Goal: Task Accomplishment & Management: Complete application form

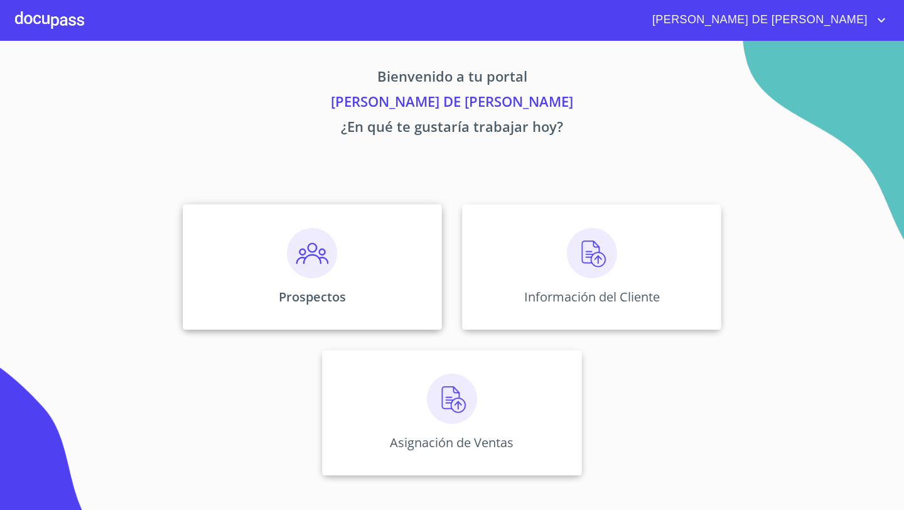
click at [329, 281] on div "Prospectos" at bounding box center [312, 267] width 259 height 126
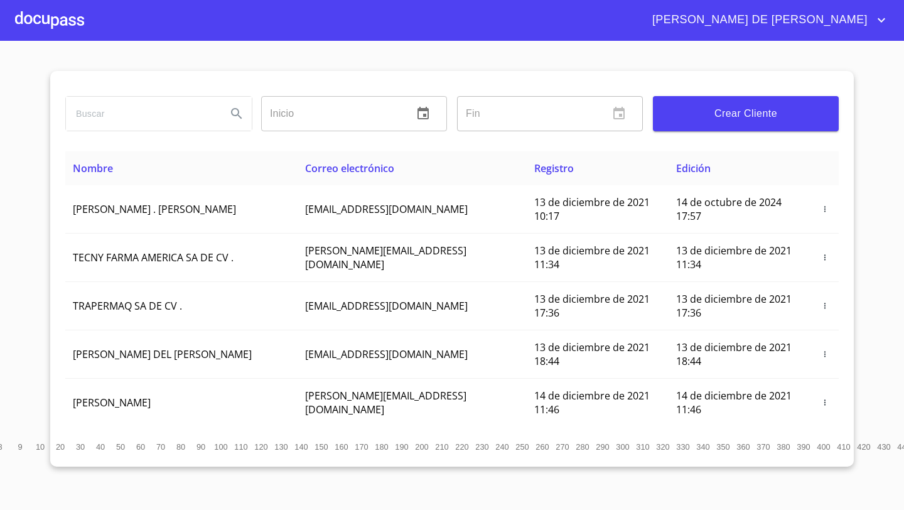
click at [743, 116] on span "Crear Cliente" at bounding box center [746, 114] width 166 height 18
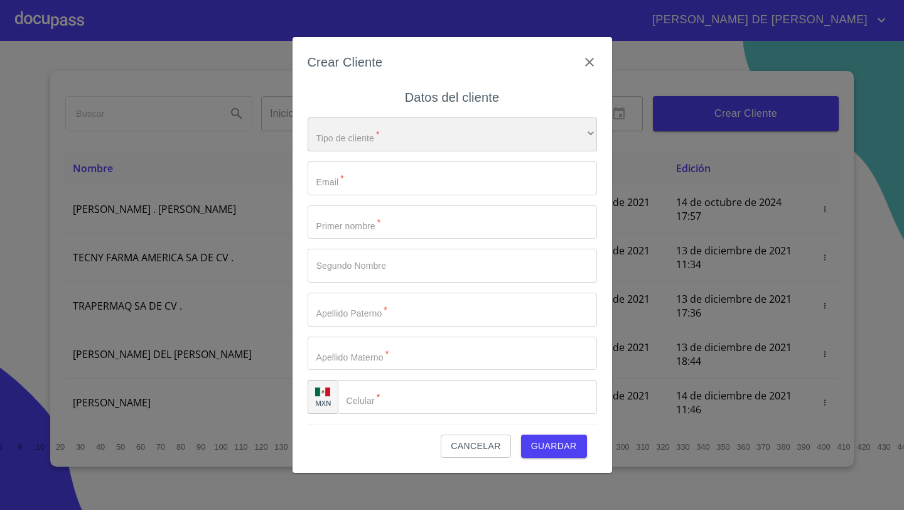
click at [410, 141] on div "​" at bounding box center [452, 134] width 289 height 34
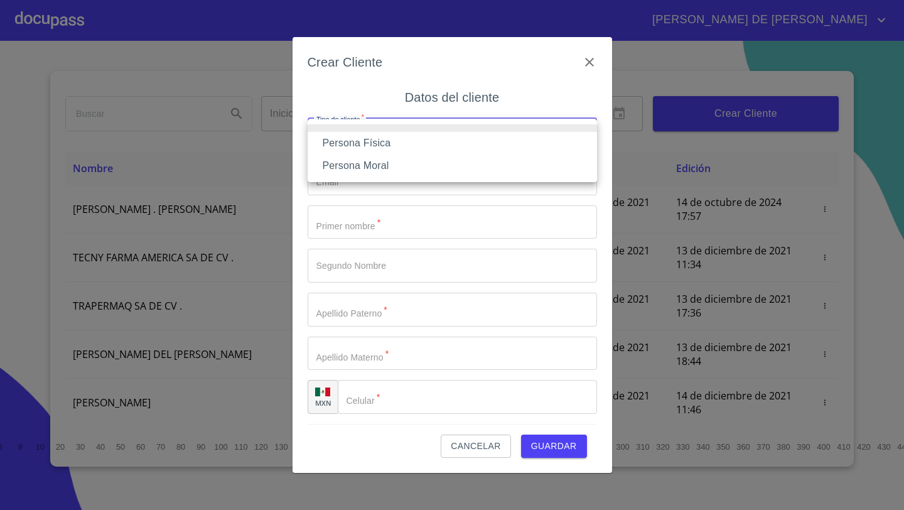
click at [399, 146] on li "Persona Física" at bounding box center [452, 143] width 289 height 23
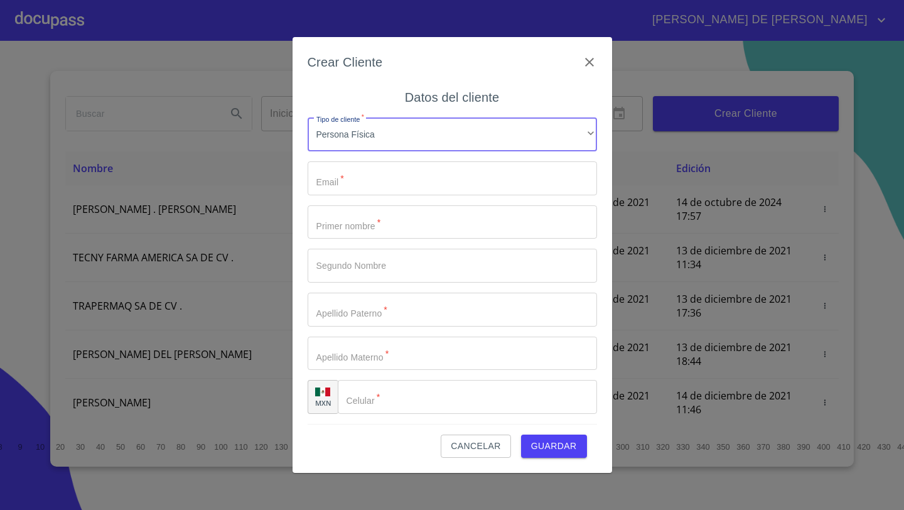
click at [388, 161] on div "Tipo de cliente   * Persona Física ​ Email   * ​ Primer nombre   * ​ Segundo No…" at bounding box center [452, 265] width 289 height 316
click at [383, 173] on input "Tipo de cliente   *" at bounding box center [452, 178] width 289 height 34
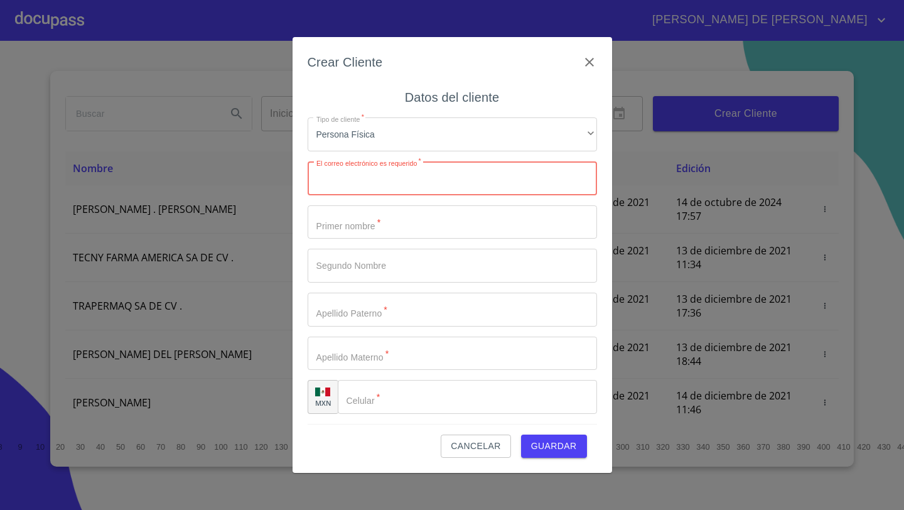
paste input "Franciscoisraeln@gmail.com"
type input "Franciscoisraeln@gmail.com"
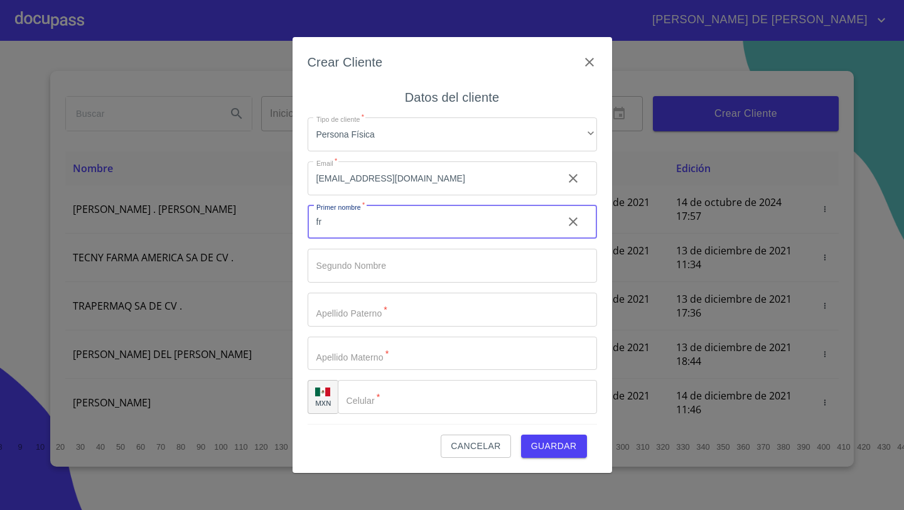
type input "f"
type input "FRANCISCO"
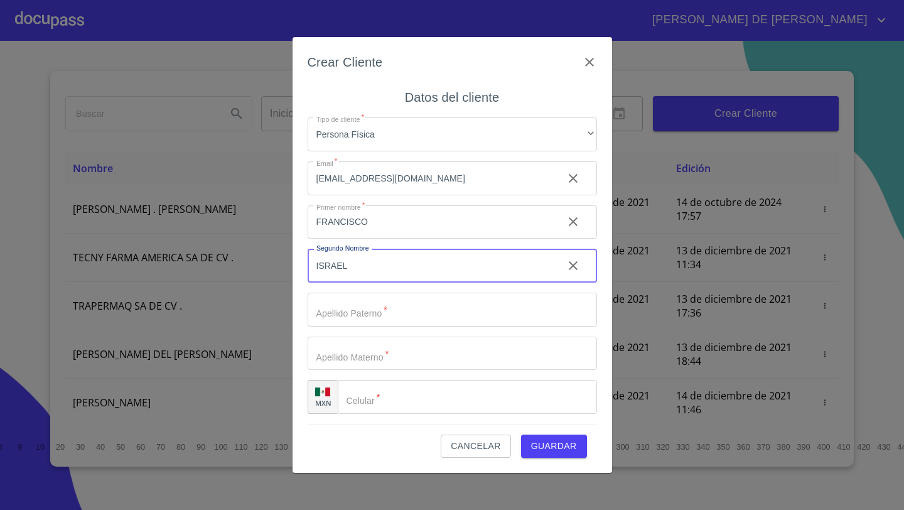
type input "ISRAEL"
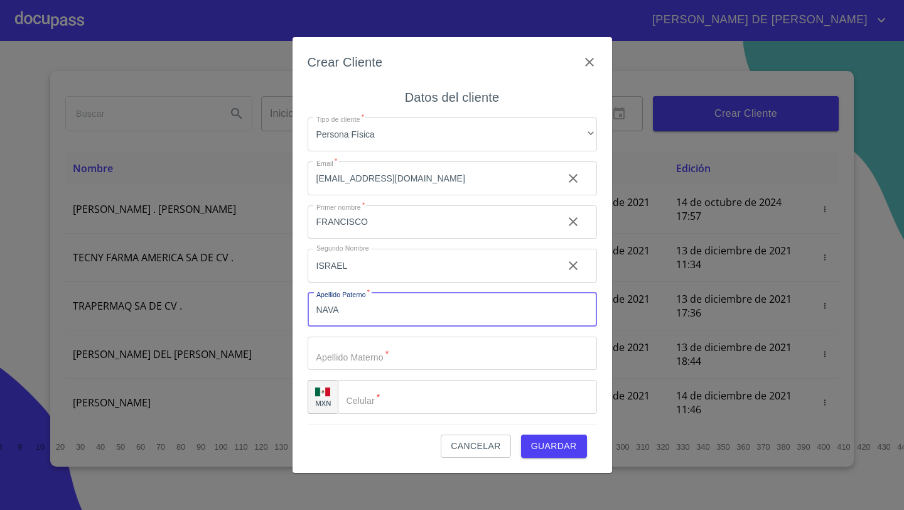
type input "NAVA"
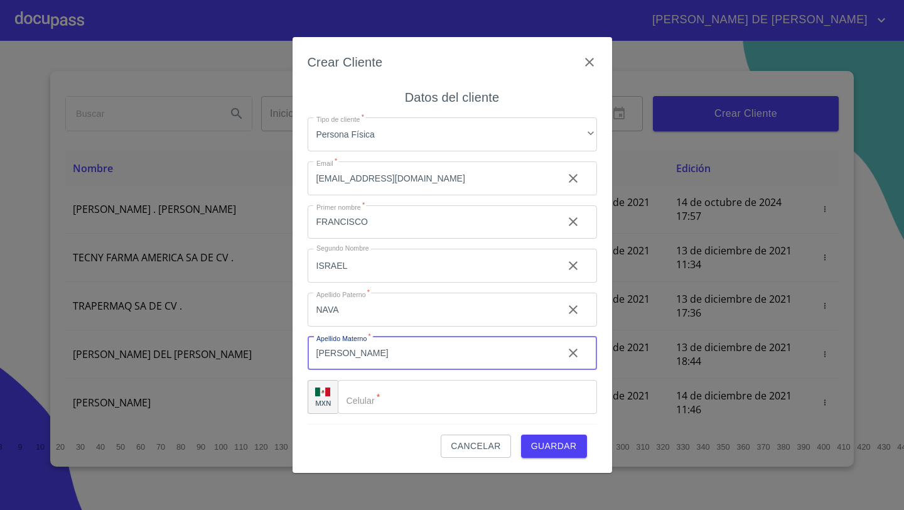
type input "[PERSON_NAME]"
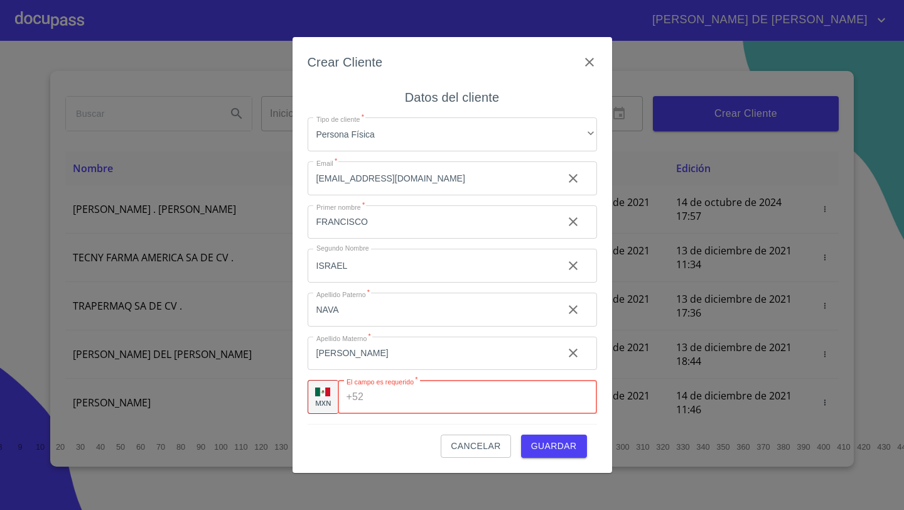
paste input "[PHONE_NUMBER]"
type input "[PHONE_NUMBER]"
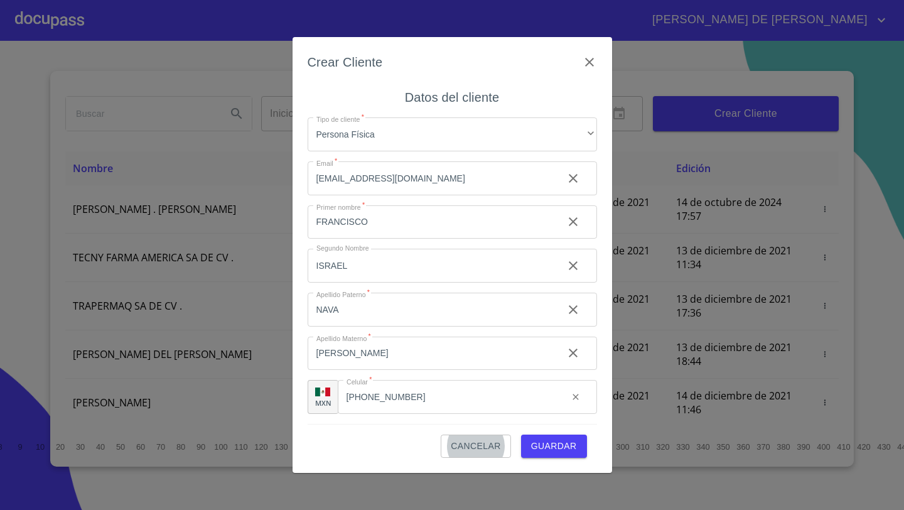
click at [567, 442] on span "Guardar" at bounding box center [554, 446] width 46 height 16
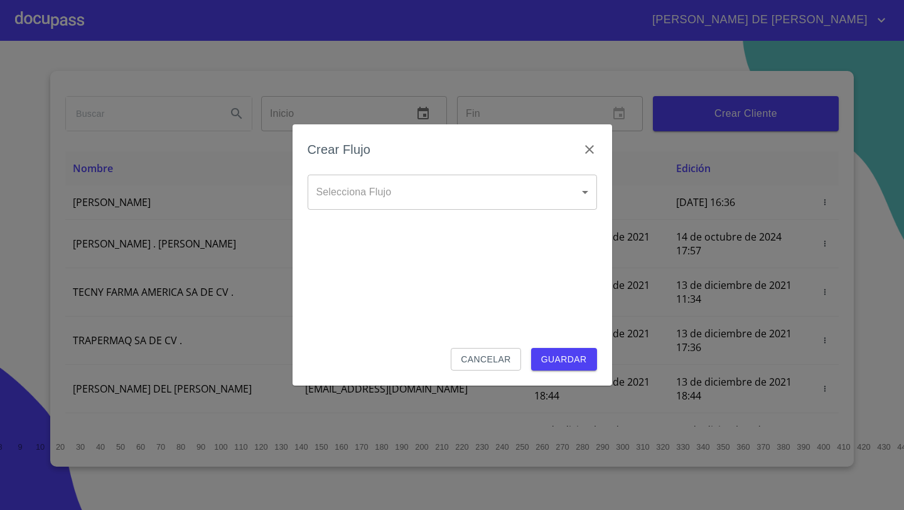
click at [529, 196] on body "JOSÉ DE JESÚS Inicio ​ Fin ​ Crear Cliente Nombre Correo electrónico Registro E…" at bounding box center [452, 255] width 904 height 510
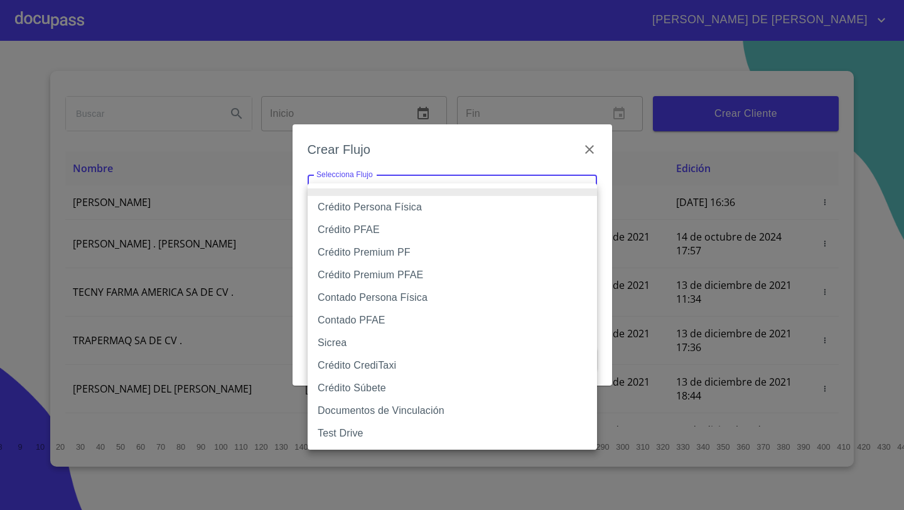
click at [373, 207] on li "Crédito Persona Física" at bounding box center [452, 207] width 289 height 23
type input "61b033e49b8c202ad5bb7912"
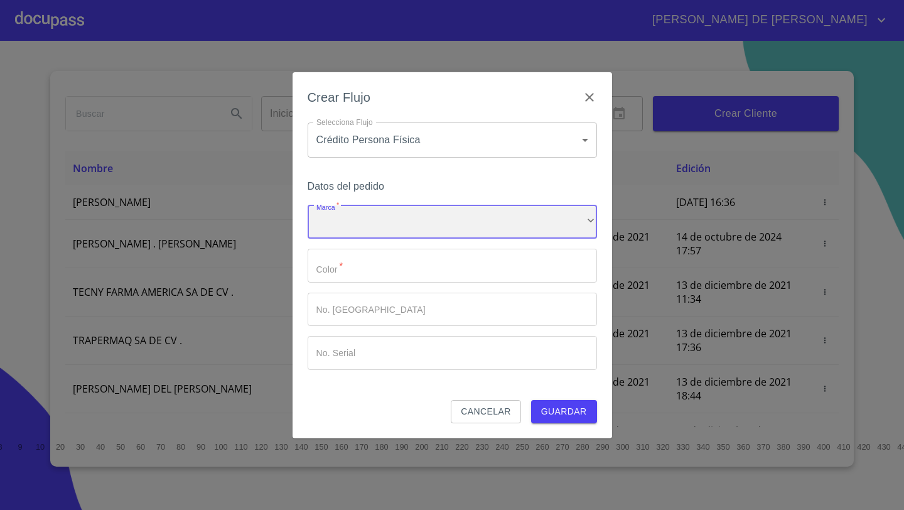
click at [375, 222] on div "​" at bounding box center [452, 222] width 289 height 34
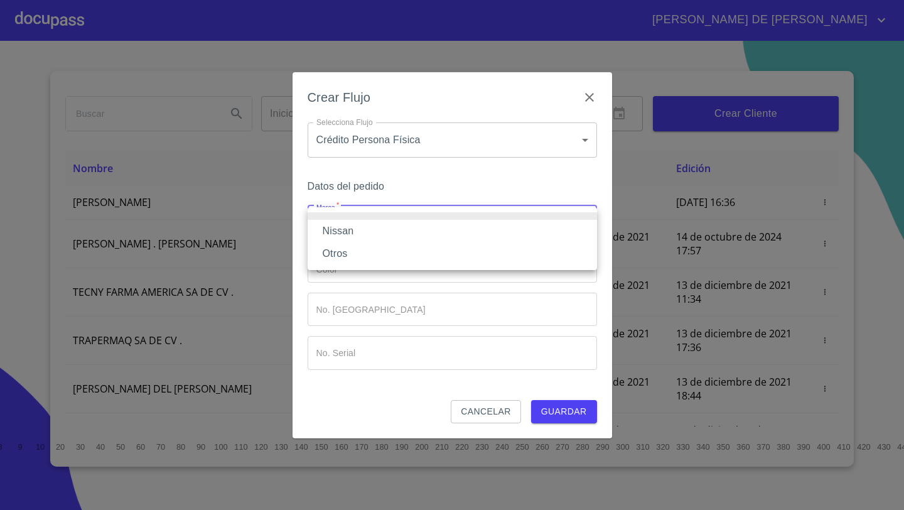
click at [348, 230] on li "Nissan" at bounding box center [452, 231] width 289 height 23
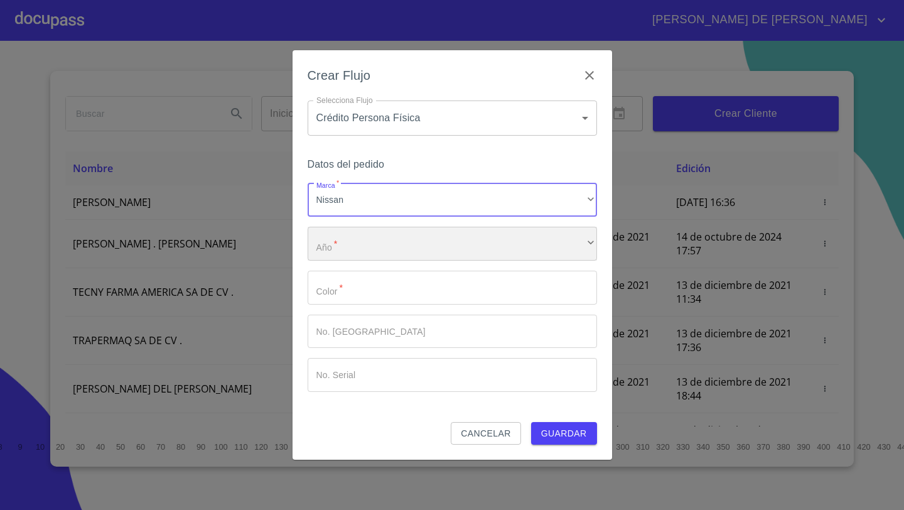
click at [353, 240] on div "​" at bounding box center [452, 244] width 289 height 34
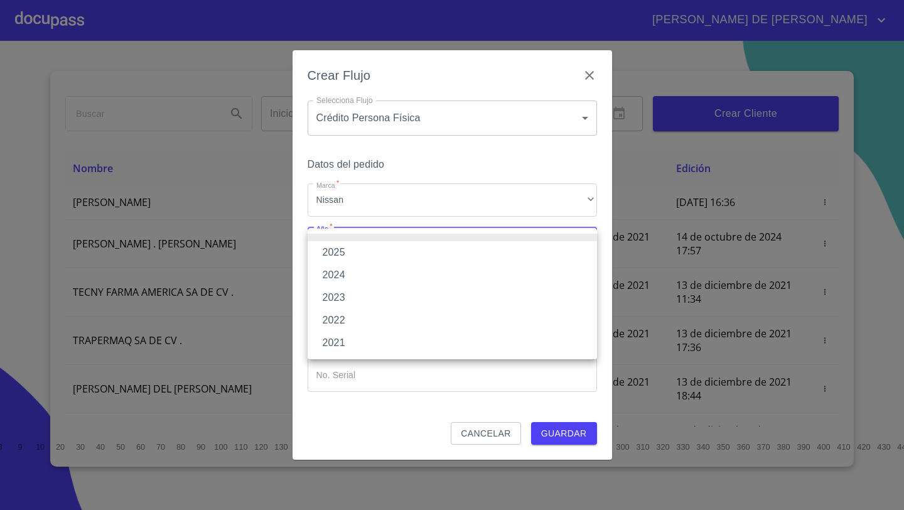
click at [348, 252] on li "2025" at bounding box center [452, 252] width 289 height 23
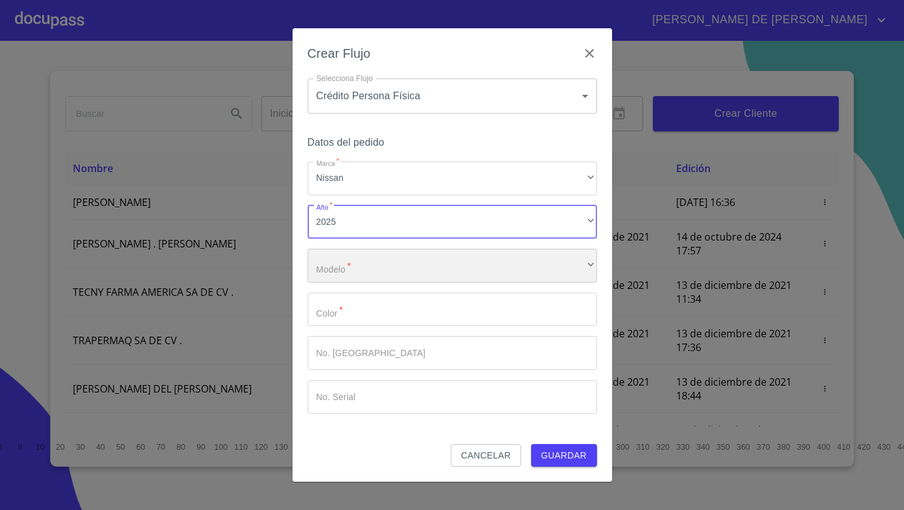
click at [353, 263] on div "​" at bounding box center [452, 266] width 289 height 34
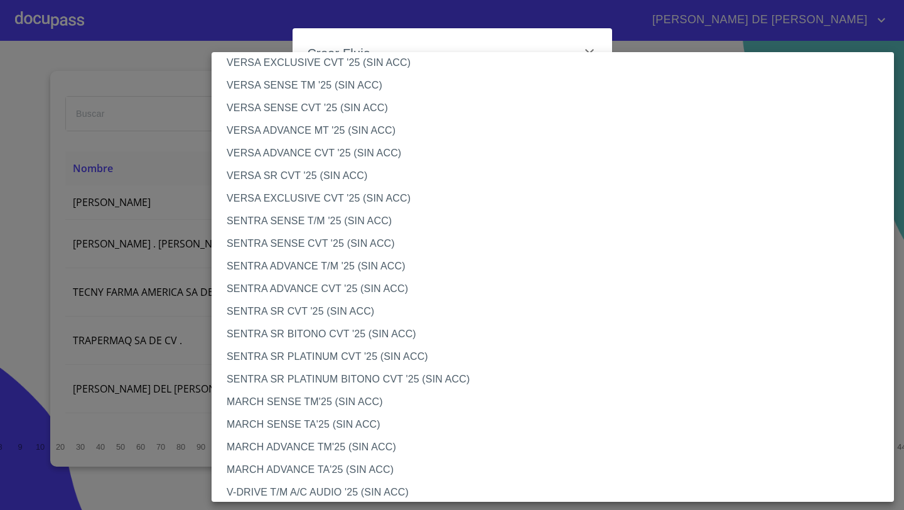
scroll to position [924, 0]
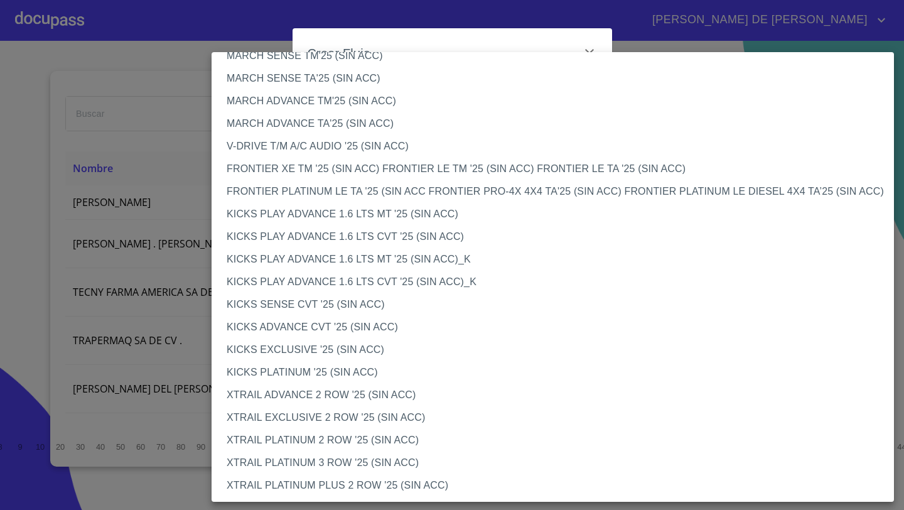
click at [274, 144] on li "V-DRIVE T/M A/C AUDIO '25 (SIN ACC)" at bounding box center [552, 146] width 682 height 23
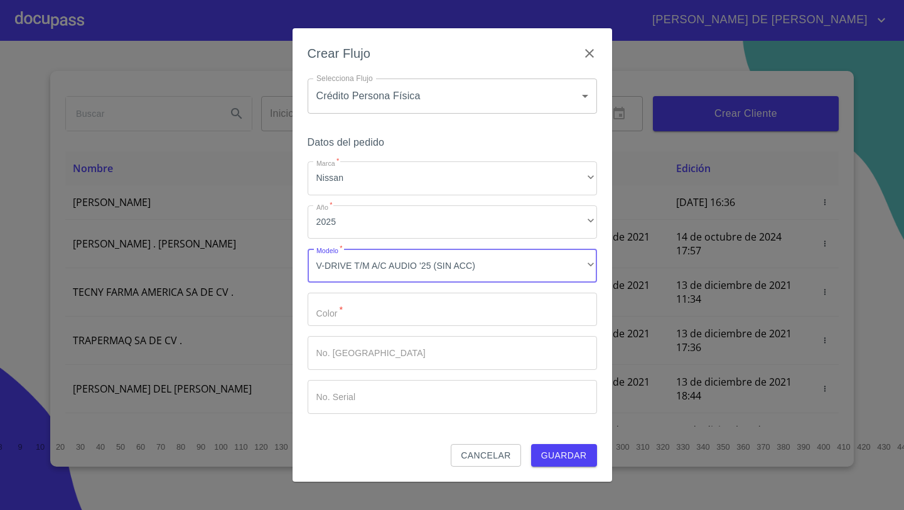
click at [355, 311] on input "Marca   *" at bounding box center [452, 309] width 289 height 34
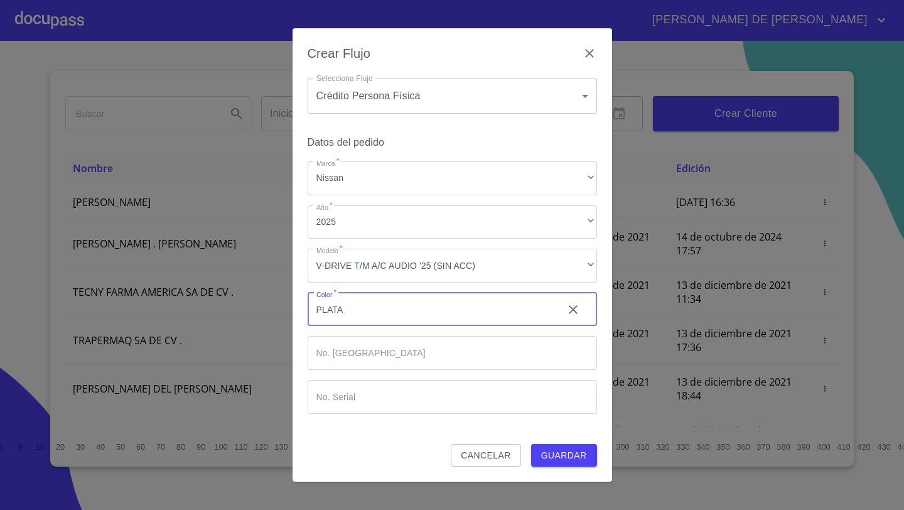
type input "PLATA"
click at [563, 451] on span "Guardar" at bounding box center [564, 455] width 46 height 16
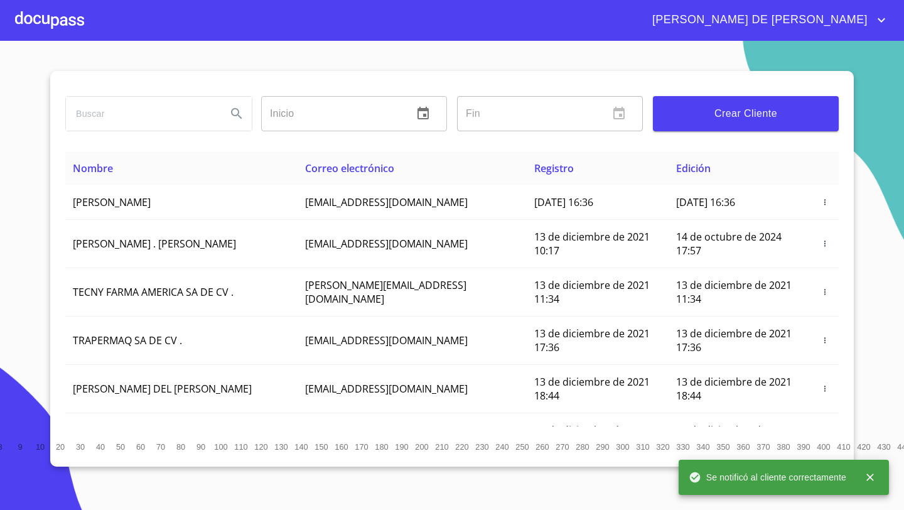
click at [49, 23] on div at bounding box center [49, 20] width 69 height 40
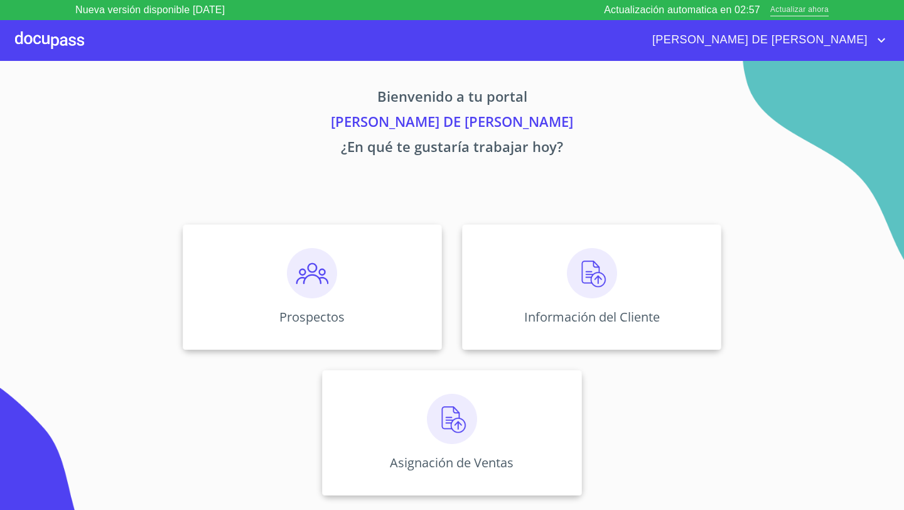
click at [809, 9] on span "Actualizar ahora" at bounding box center [799, 10] width 58 height 13
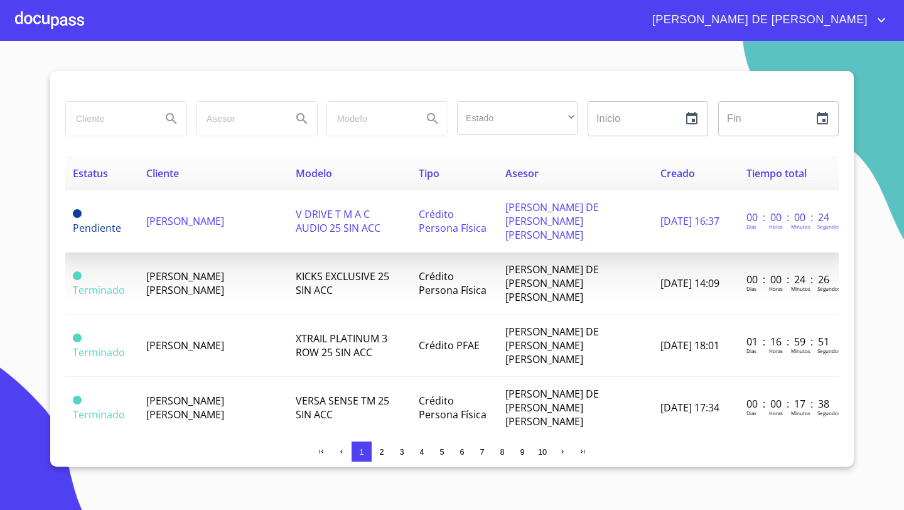
click at [157, 218] on span "[PERSON_NAME]" at bounding box center [185, 221] width 78 height 14
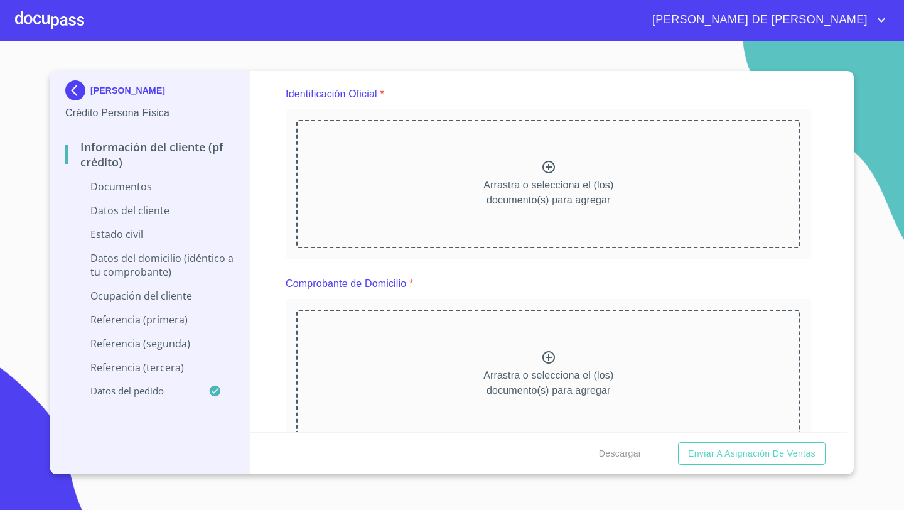
scroll to position [147, 0]
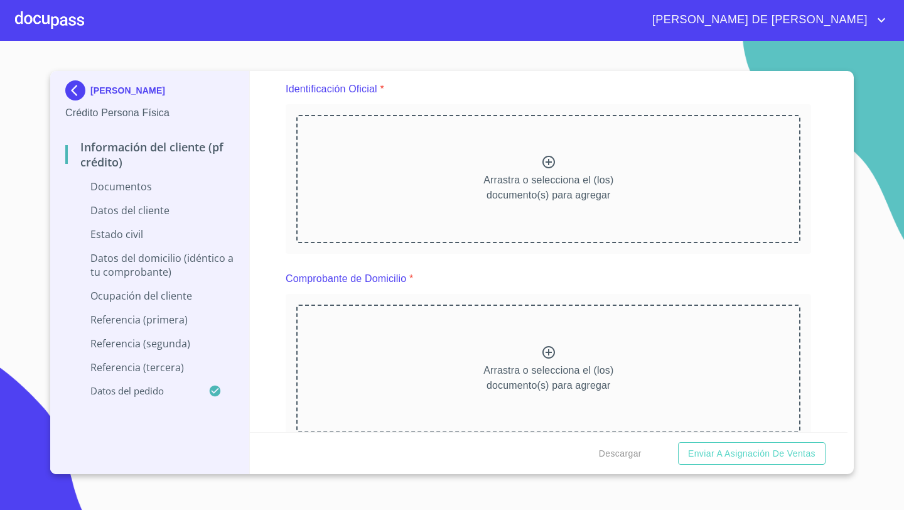
click at [566, 165] on div "Arrastra o selecciona el (los) documento(s) para agregar" at bounding box center [548, 179] width 504 height 128
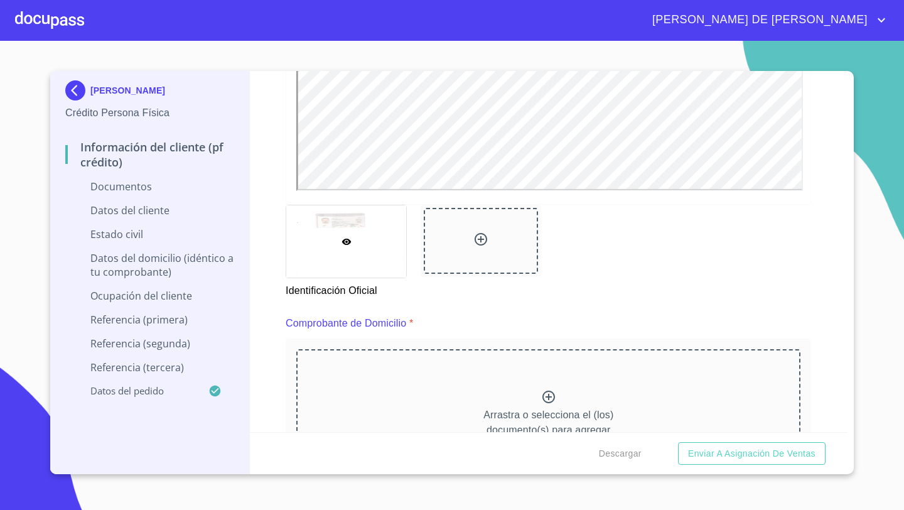
scroll to position [626, 0]
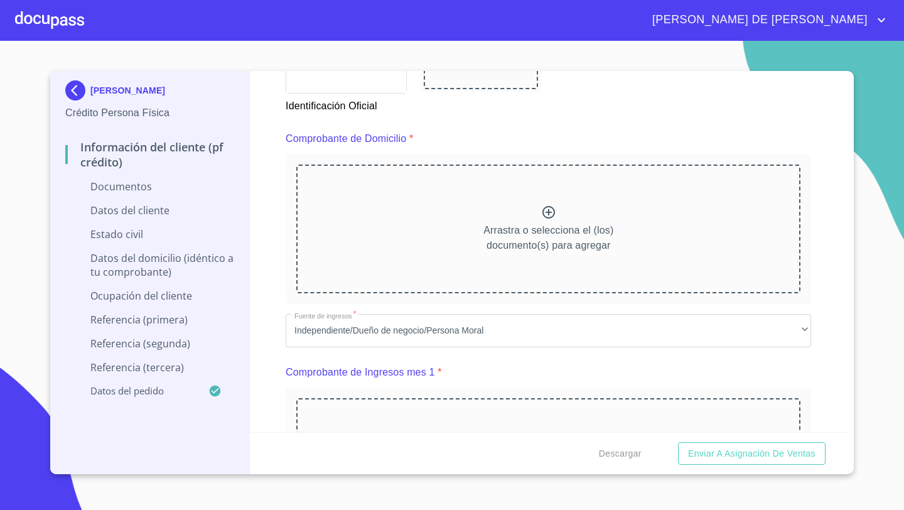
click at [474, 238] on div "Arrastra o selecciona el (los) documento(s) para agregar" at bounding box center [548, 228] width 504 height 128
click at [491, 201] on div "Arrastra o selecciona el (los) documento(s) para agregar" at bounding box center [548, 228] width 504 height 128
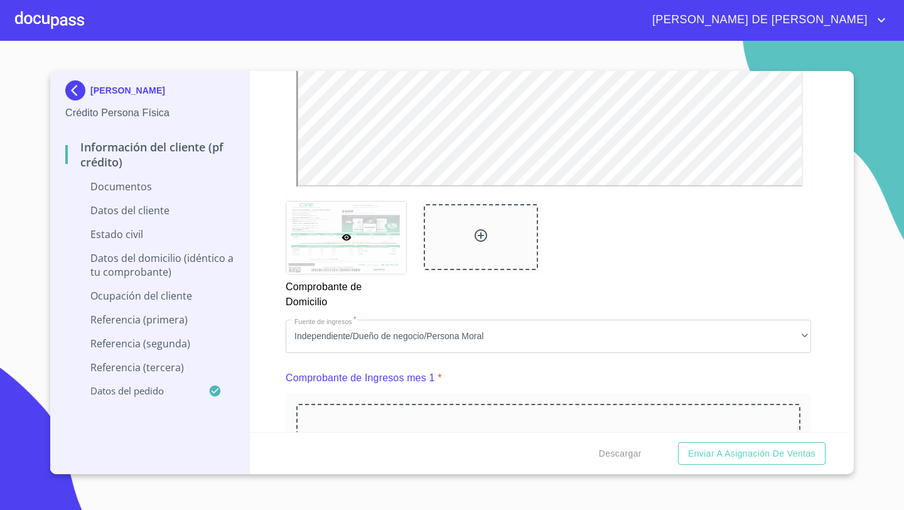
scroll to position [1134, 0]
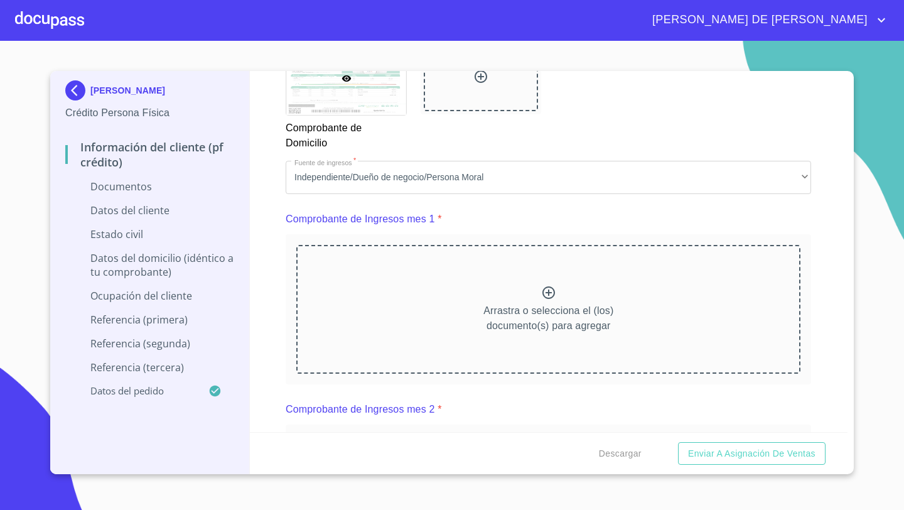
click at [503, 286] on div "Arrastra o selecciona el (los) documento(s) para agregar" at bounding box center [548, 309] width 504 height 128
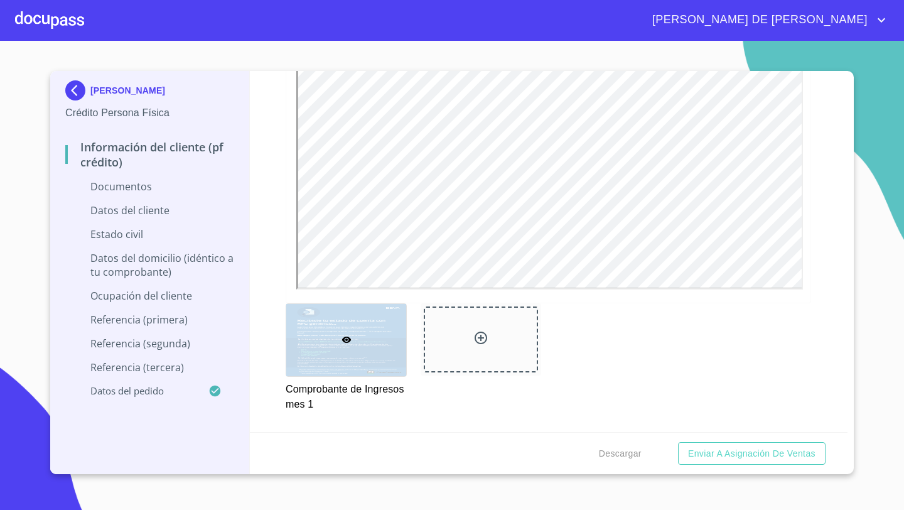
scroll to position [1310, 0]
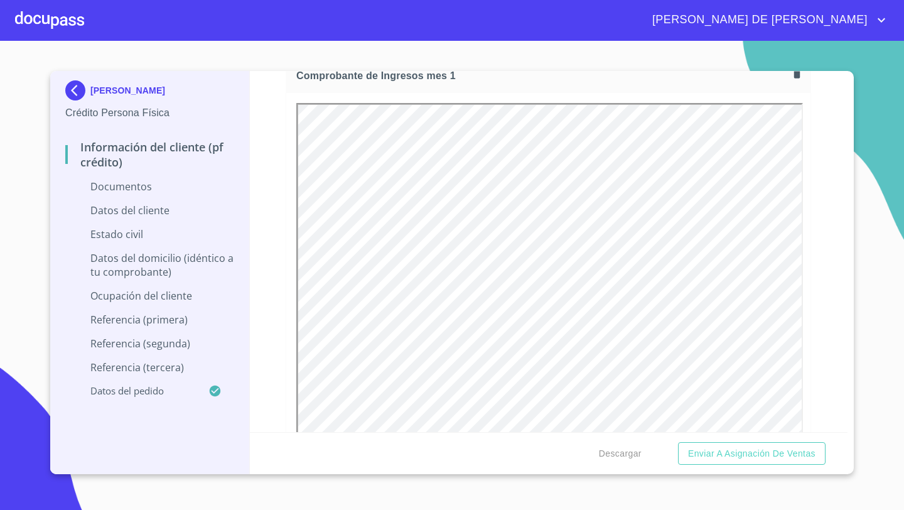
click at [270, 292] on div "Información del cliente (PF crédito) Documentos Documento de identificación   *…" at bounding box center [549, 251] width 598 height 361
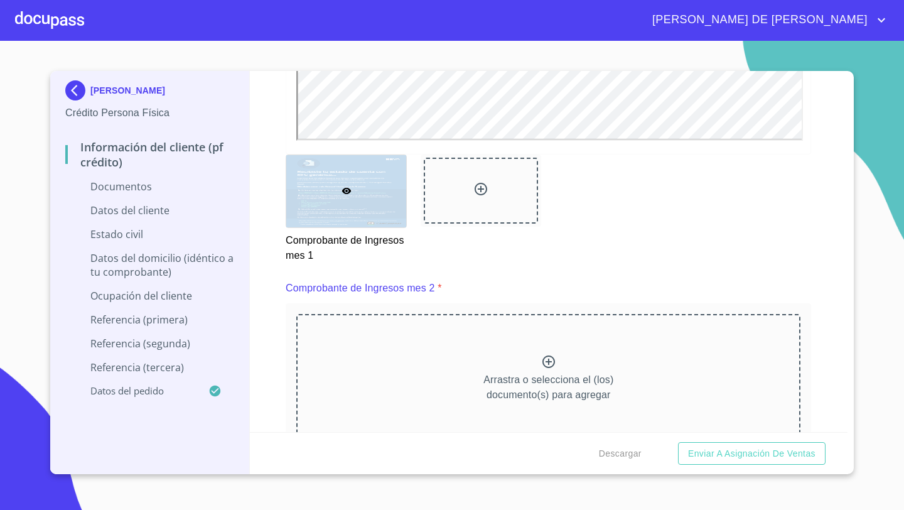
scroll to position [1618, 0]
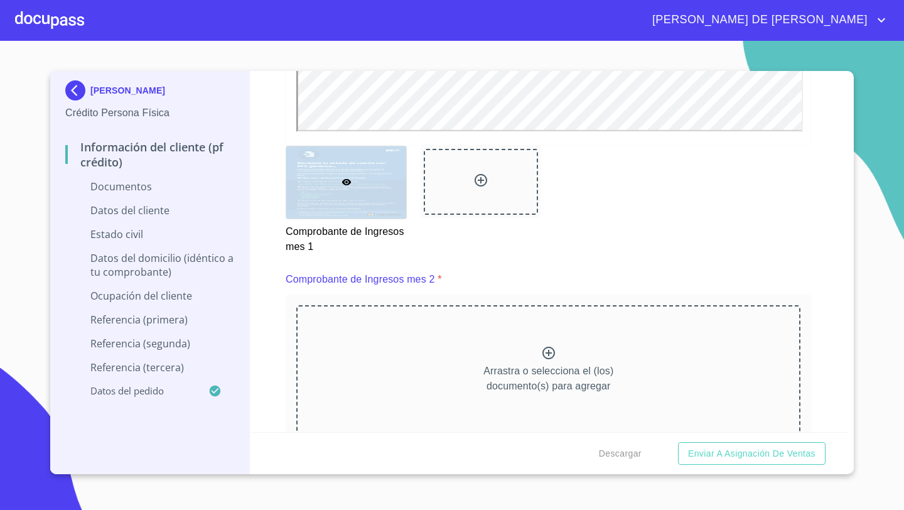
click at [511, 345] on div "Arrastra o selecciona el (los) documento(s) para agregar" at bounding box center [548, 369] width 504 height 128
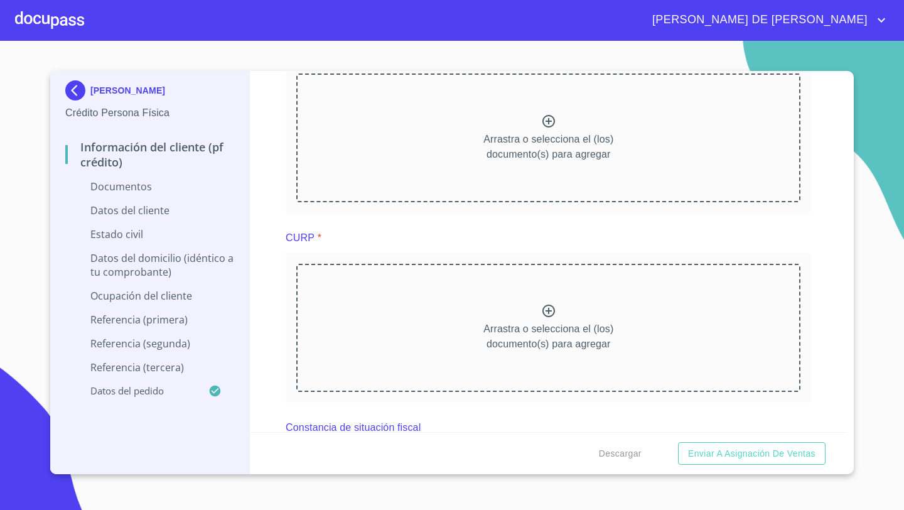
scroll to position [2364, 0]
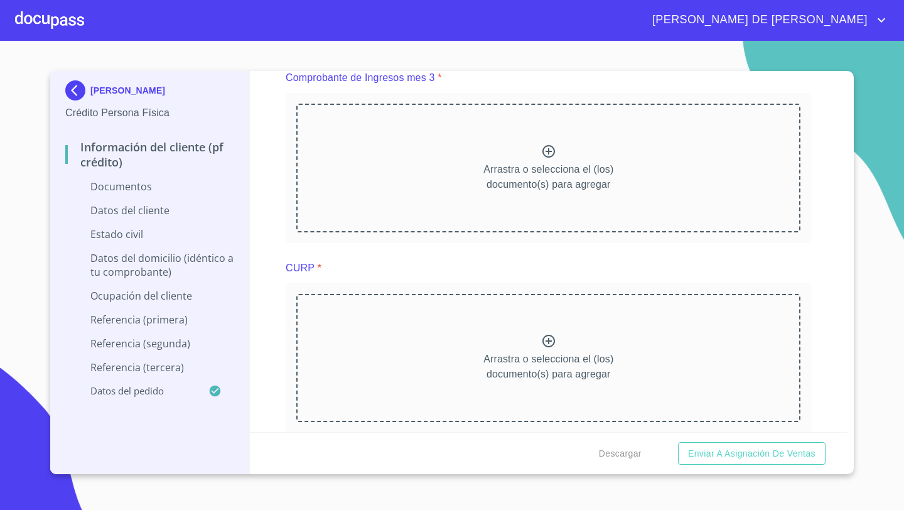
click at [540, 175] on p "Arrastra o selecciona el (los) documento(s) para agregar" at bounding box center [548, 177] width 130 height 30
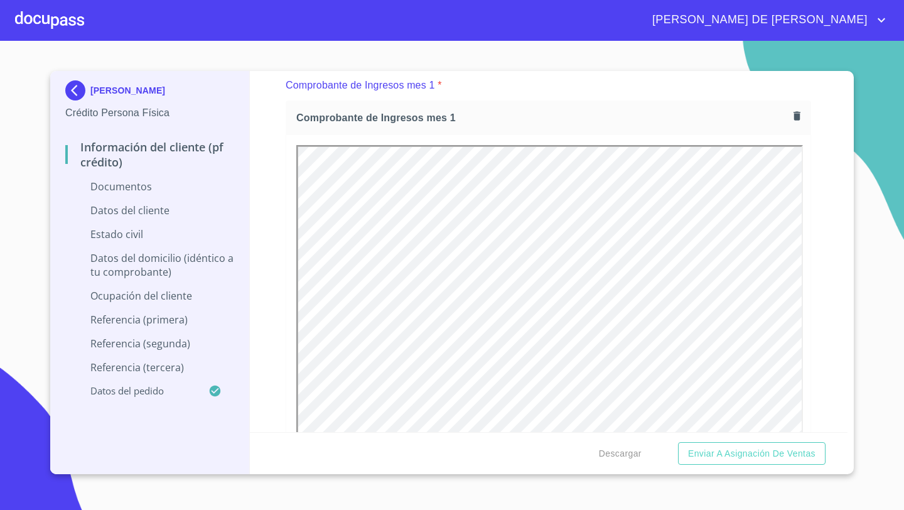
scroll to position [0, 0]
click at [799, 114] on icon "button" at bounding box center [796, 116] width 7 height 9
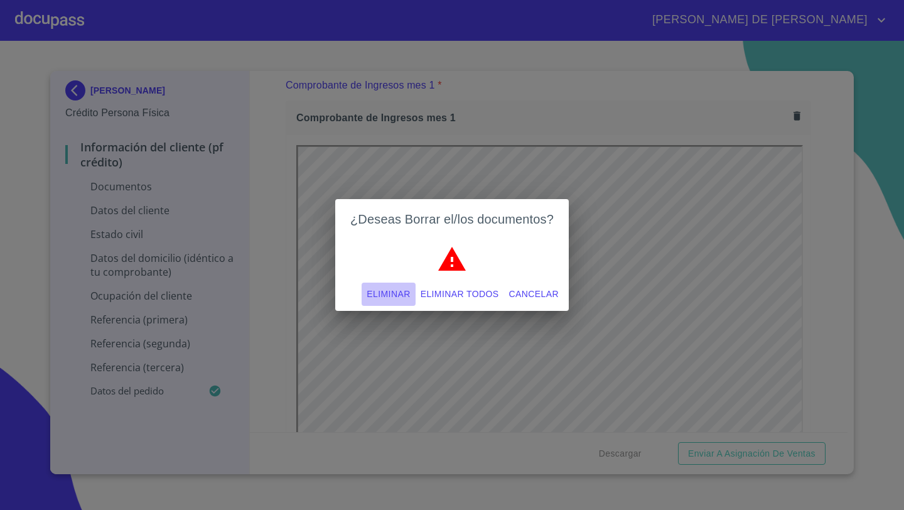
click at [386, 295] on span "Eliminar" at bounding box center [387, 294] width 43 height 16
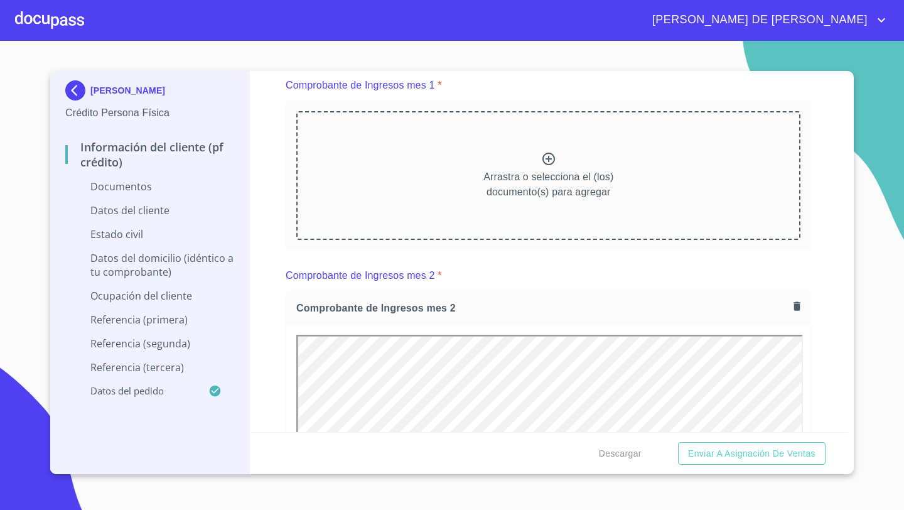
click at [570, 181] on p "Arrastra o selecciona el (los) documento(s) para agregar" at bounding box center [548, 184] width 130 height 30
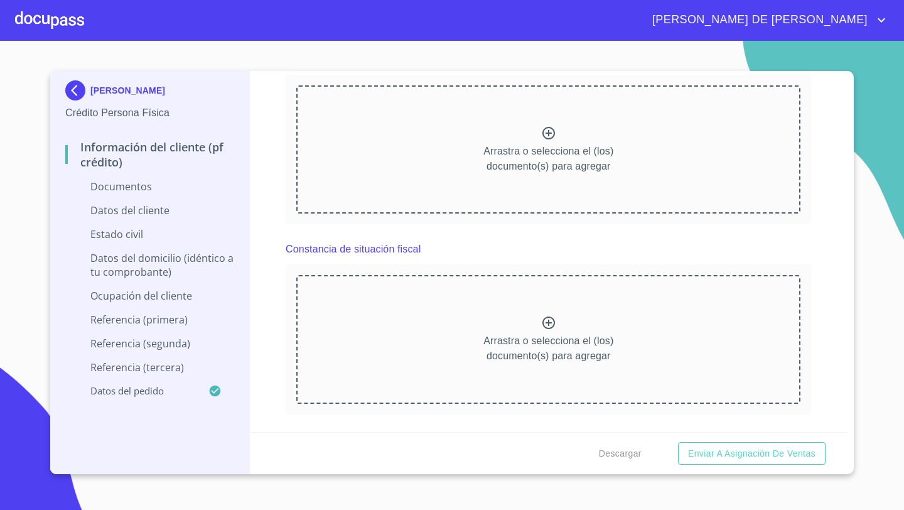
scroll to position [2840, 0]
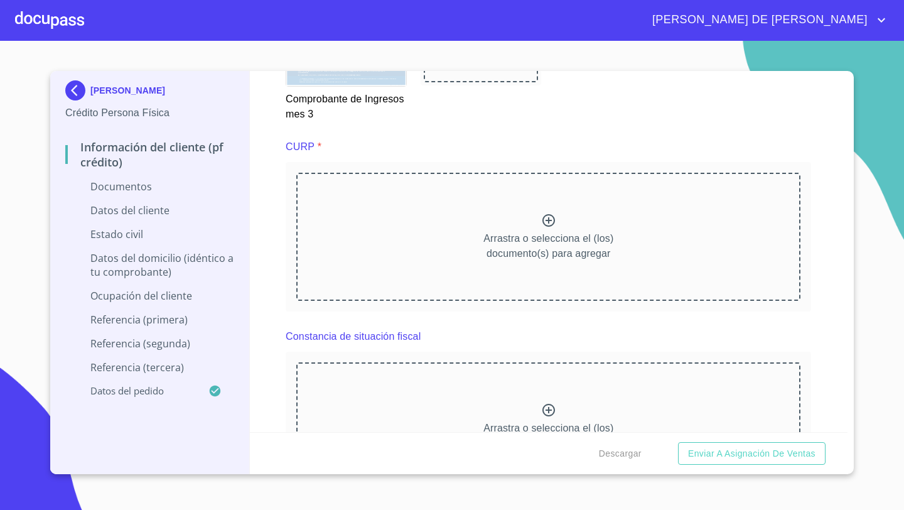
click at [550, 219] on icon at bounding box center [548, 220] width 15 height 15
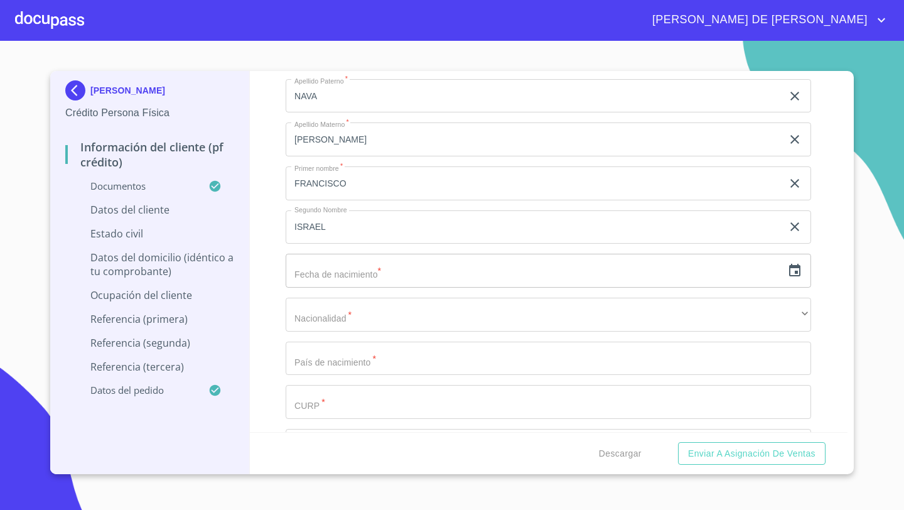
scroll to position [3647, 0]
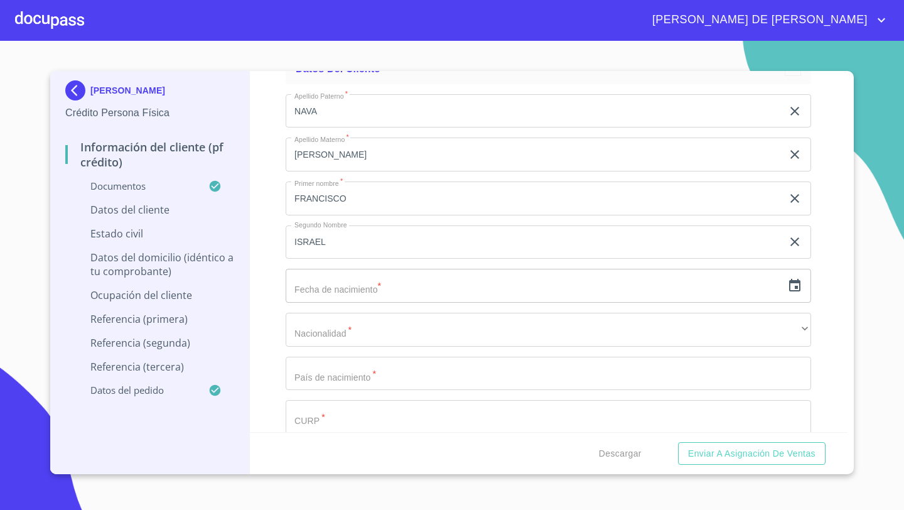
click at [793, 283] on icon "button" at bounding box center [794, 285] width 15 height 15
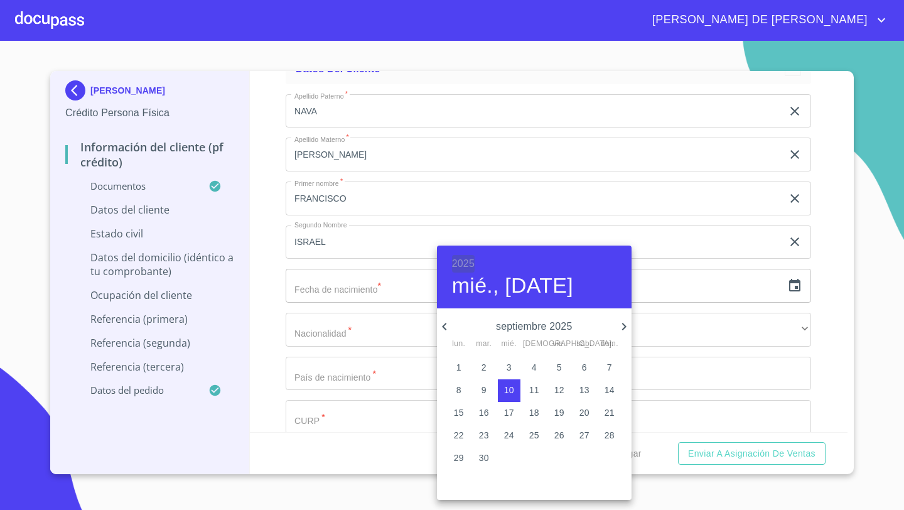
click at [463, 263] on h6 "2025" at bounding box center [463, 264] width 23 height 18
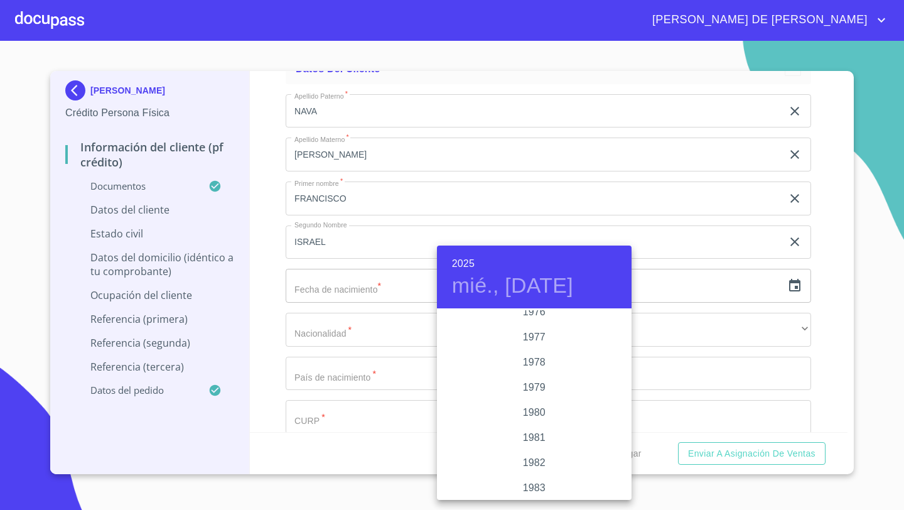
scroll to position [1241, 0]
click at [522, 335] on div "1975" at bounding box center [534, 336] width 195 height 25
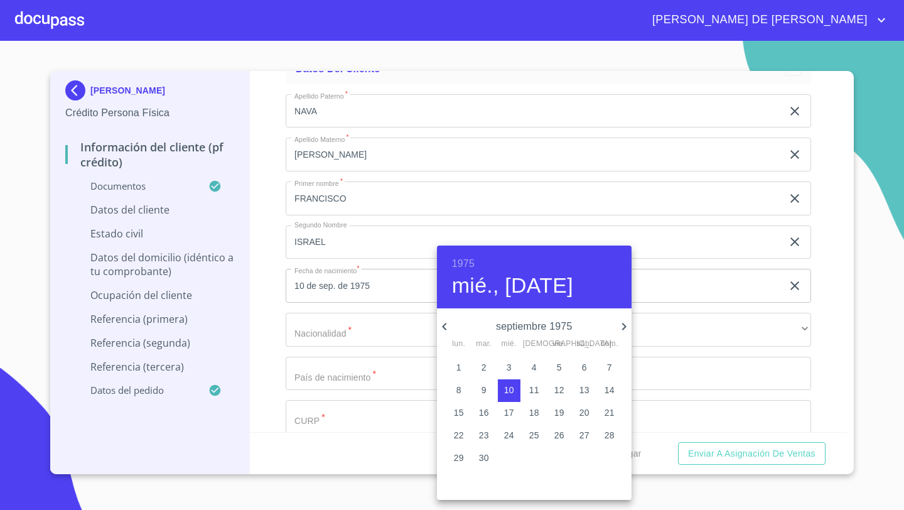
click at [448, 324] on icon "button" at bounding box center [444, 326] width 15 height 15
click at [461, 457] on p "25" at bounding box center [459, 457] width 10 height 13
type input "25 de ago. de 1975"
click at [286, 341] on div at bounding box center [452, 255] width 904 height 510
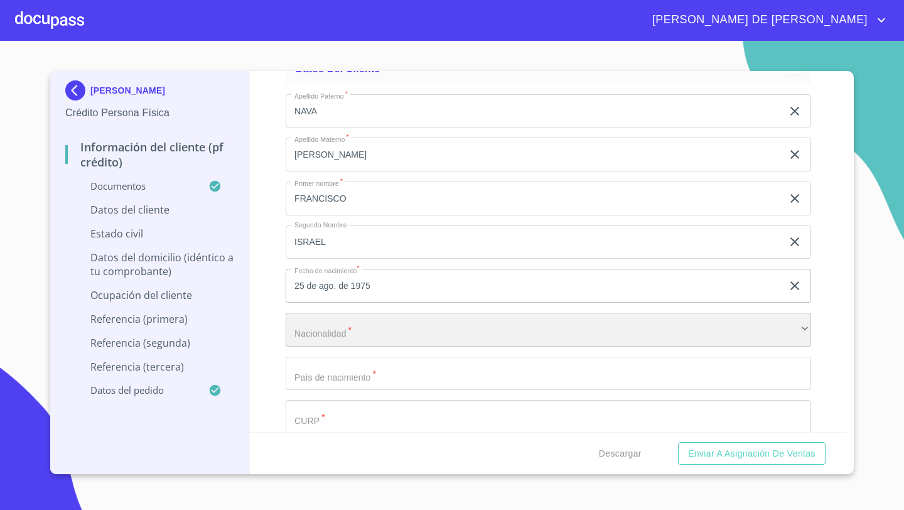
click at [310, 330] on div "​" at bounding box center [548, 330] width 525 height 34
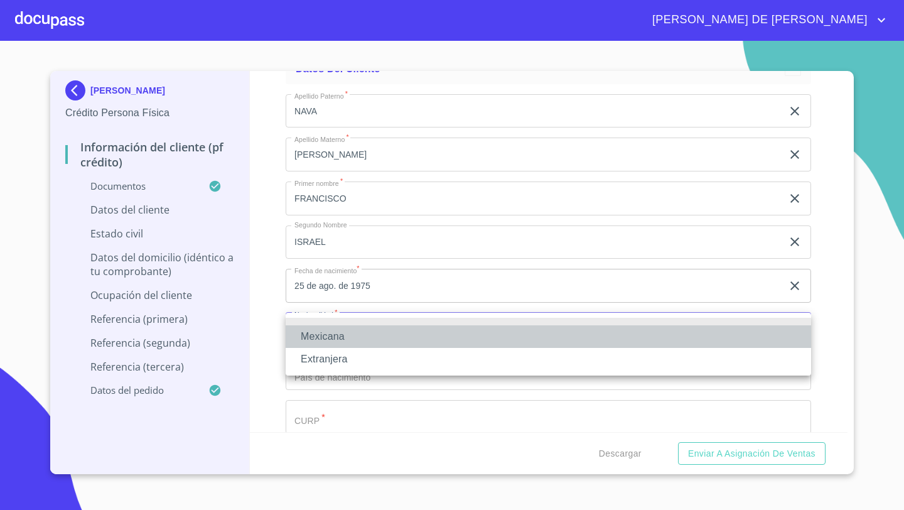
click at [310, 331] on li "Mexicana" at bounding box center [548, 336] width 525 height 23
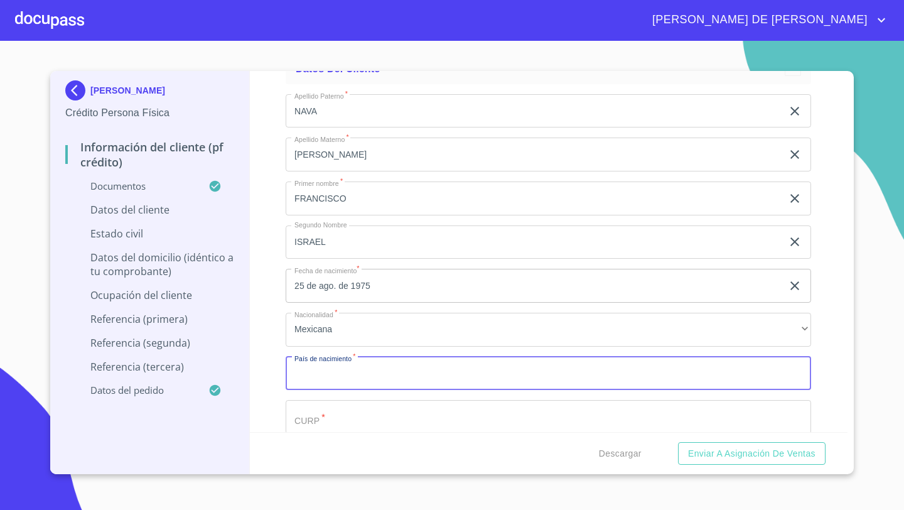
click at [310, 359] on input "Documento de identificación   *" at bounding box center [548, 373] width 525 height 34
type input "m"
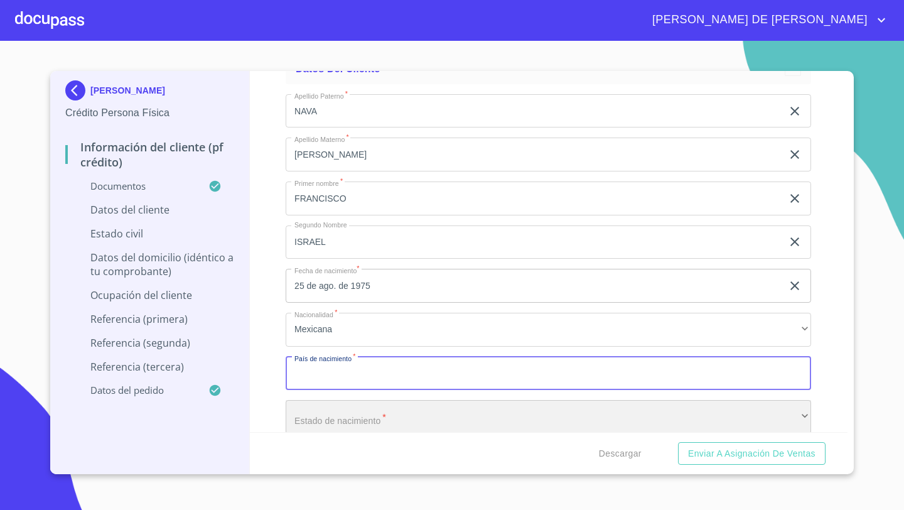
scroll to position [3647, 0]
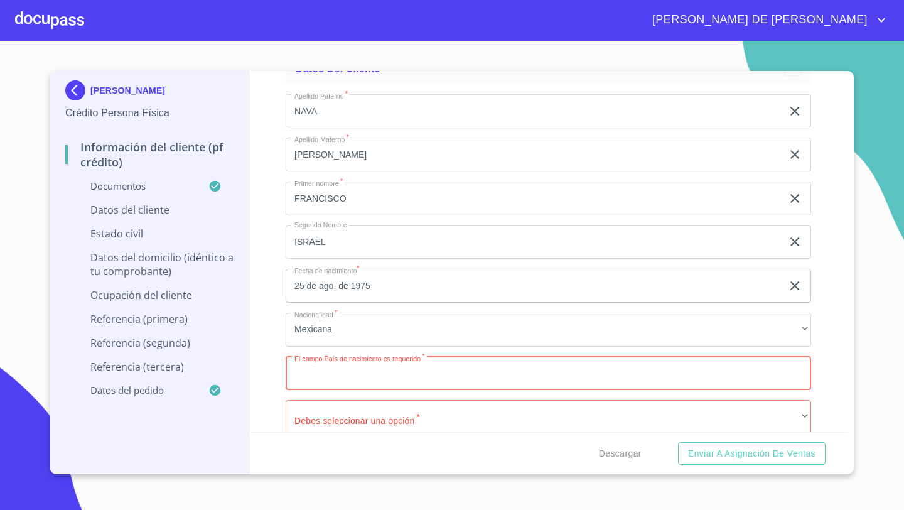
click at [302, 373] on input "Documento de identificación   *" at bounding box center [548, 373] width 525 height 34
type input "m"
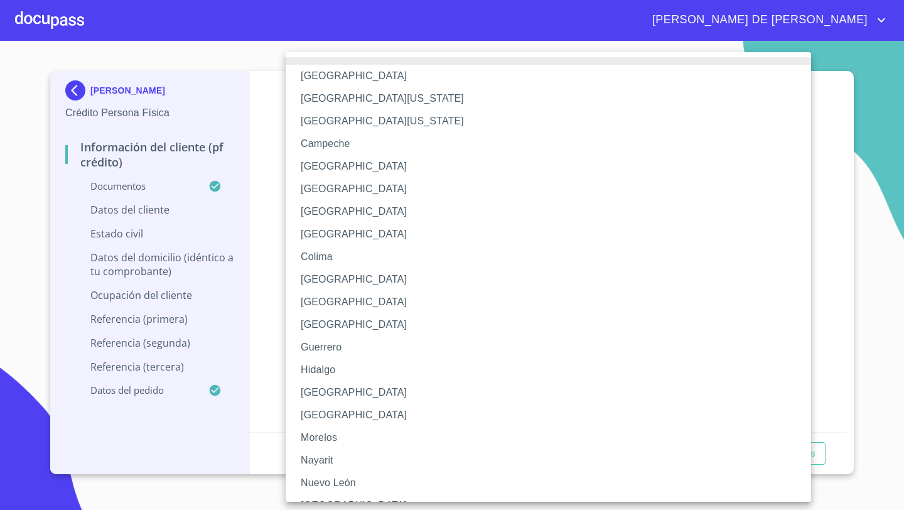
click at [315, 391] on li "[GEOGRAPHIC_DATA]" at bounding box center [548, 392] width 525 height 23
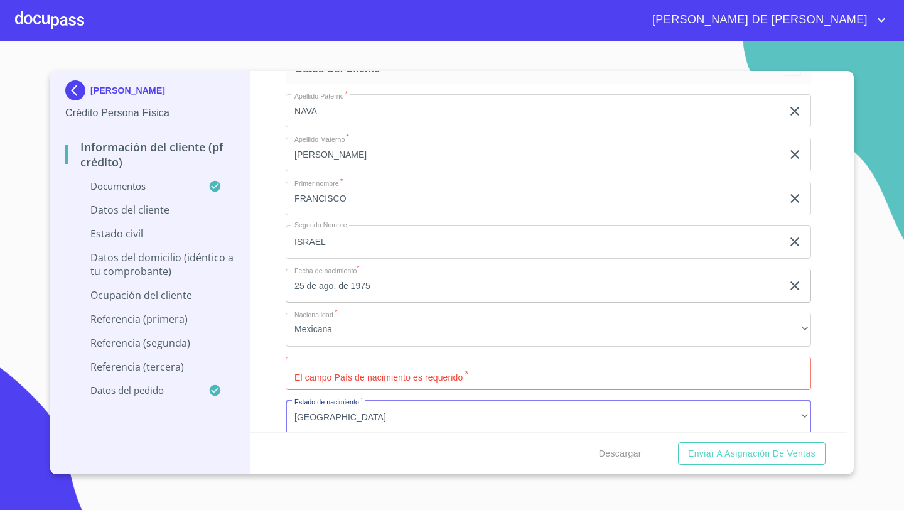
click at [332, 366] on input "Documento de identificación   *" at bounding box center [548, 373] width 525 height 34
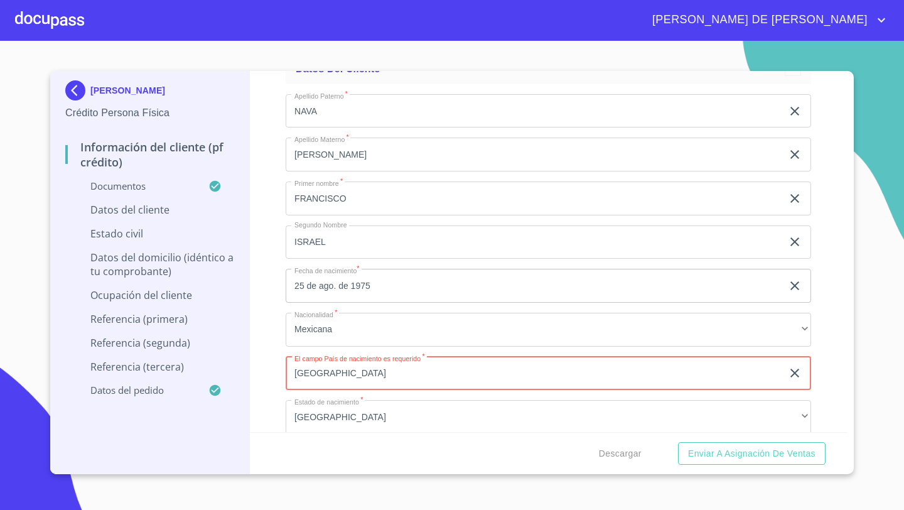
type input "[GEOGRAPHIC_DATA]"
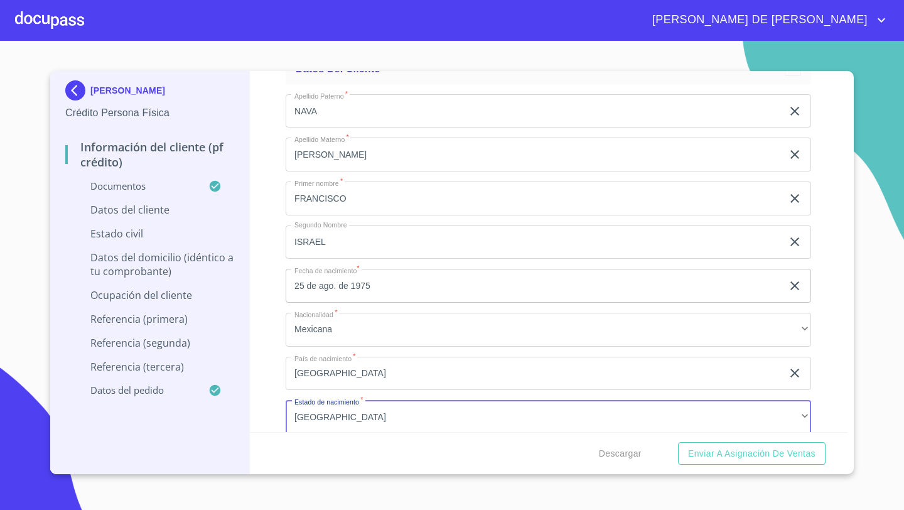
click at [273, 377] on div "Información del cliente (PF crédito) Documentos Documento de identificación   *…" at bounding box center [549, 251] width 598 height 361
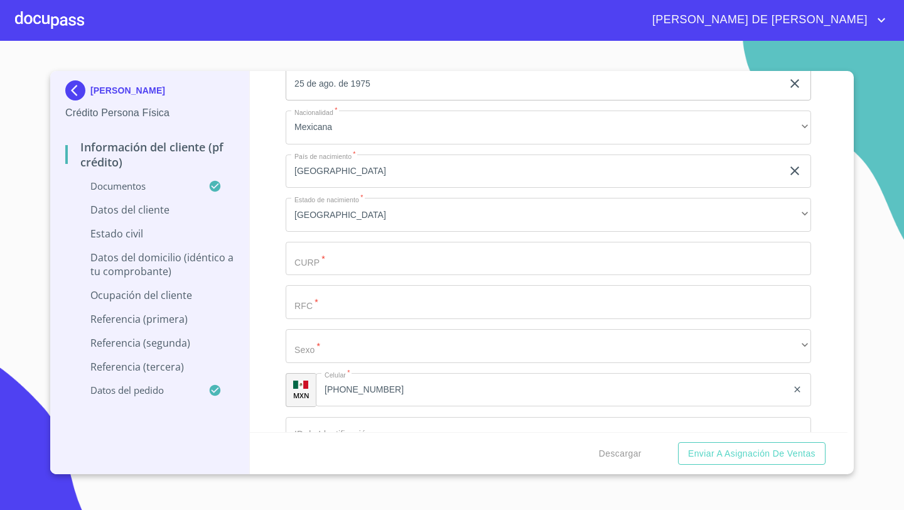
scroll to position [3848, 0]
